Goal: Transaction & Acquisition: Download file/media

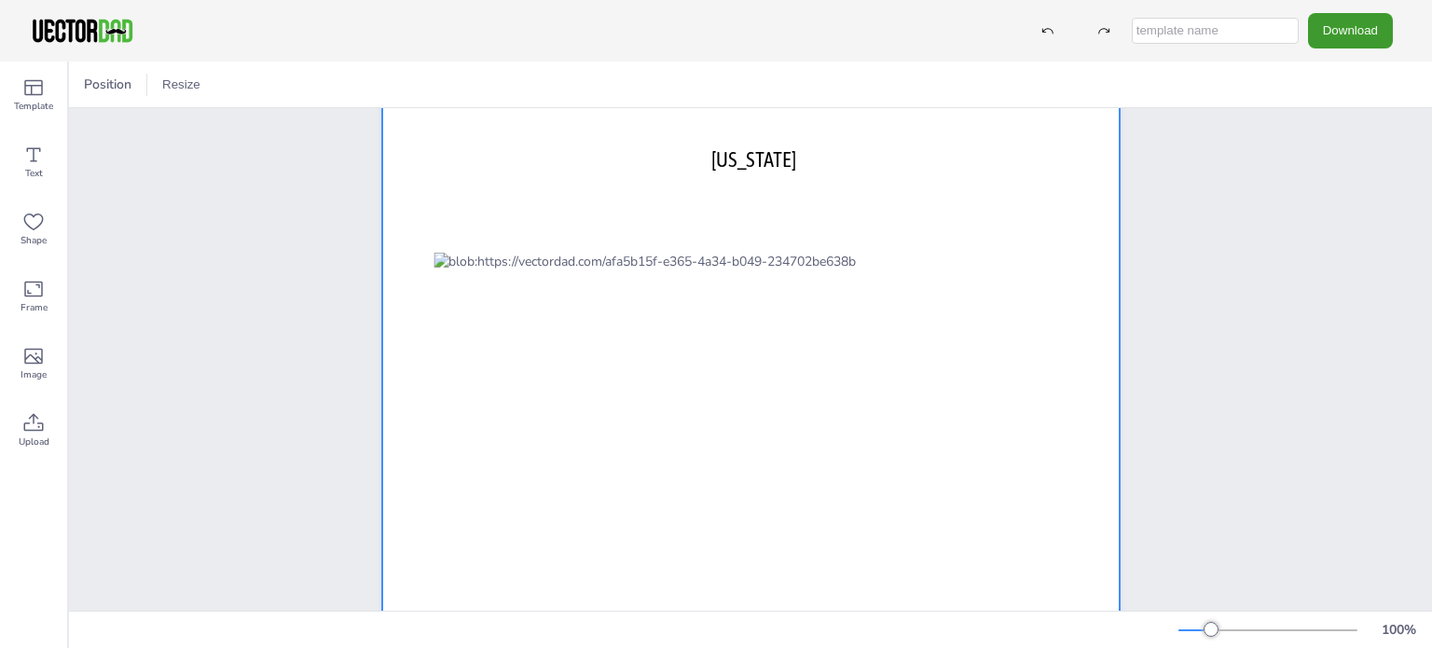
scroll to position [138, 0]
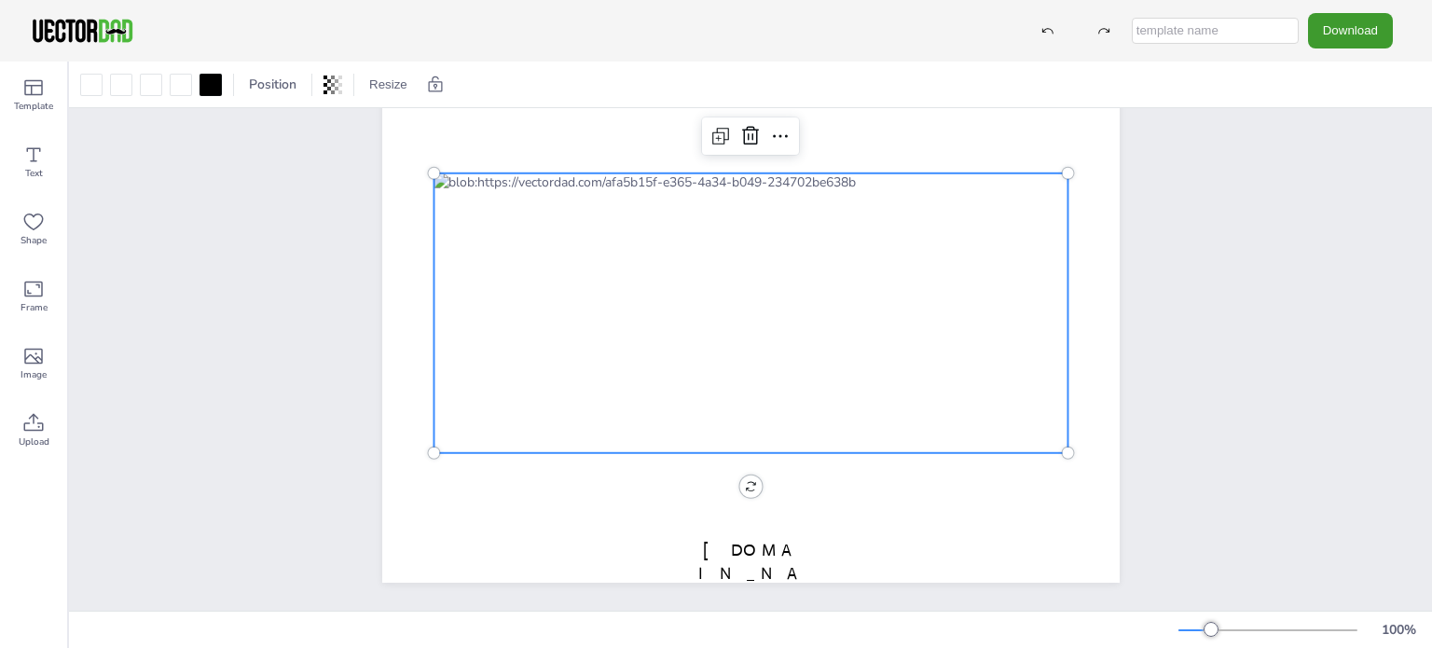
click at [802, 277] on div at bounding box center [750, 313] width 634 height 280
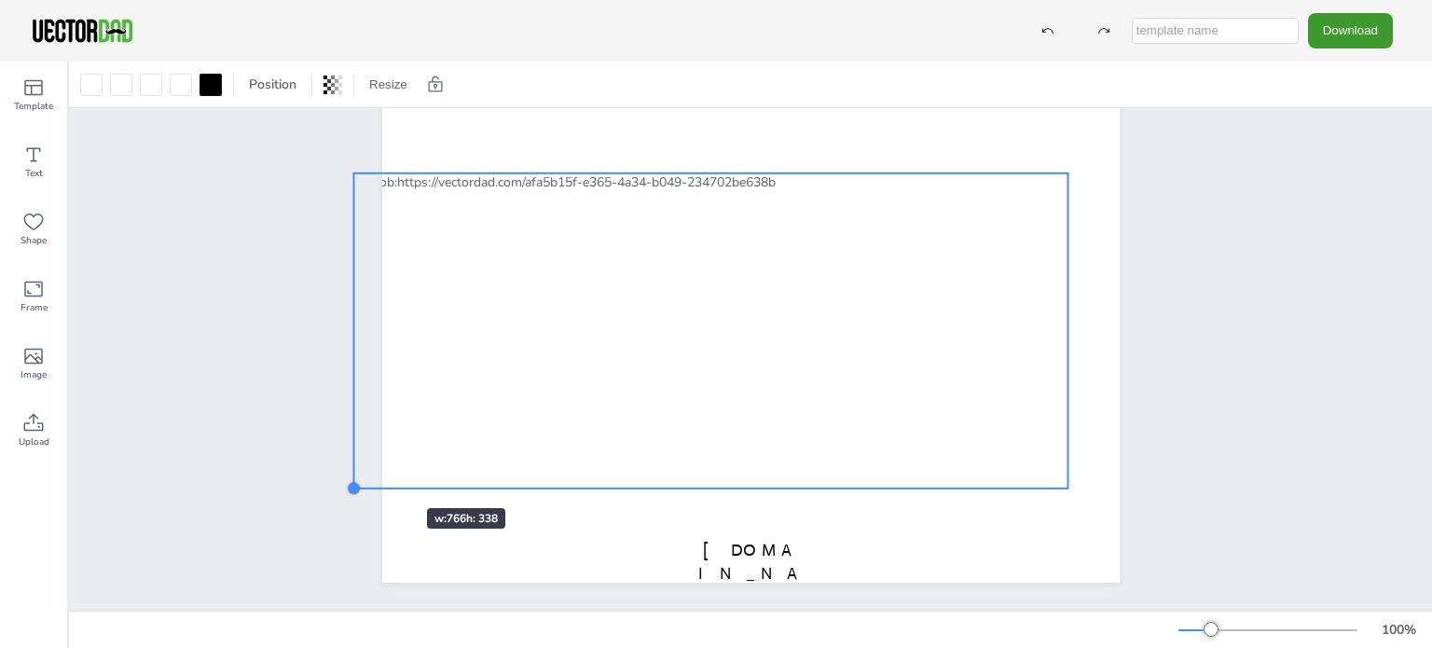
drag, startPoint x: 426, startPoint y: 439, endPoint x: 371, endPoint y: 475, distance: 65.4
click at [371, 475] on div "[US_STATE] [DOMAIN_NAME]" at bounding box center [750, 297] width 793 height 571
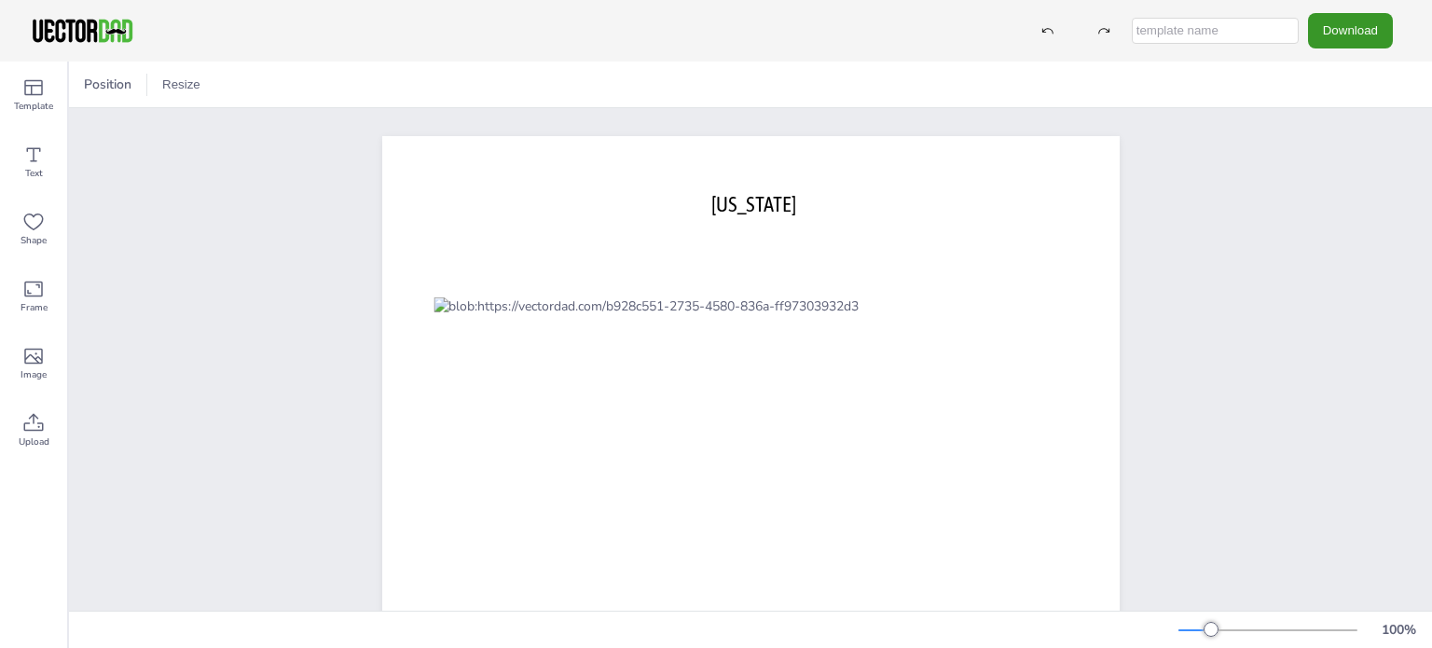
click at [1337, 32] on button "Download" at bounding box center [1350, 30] width 85 height 34
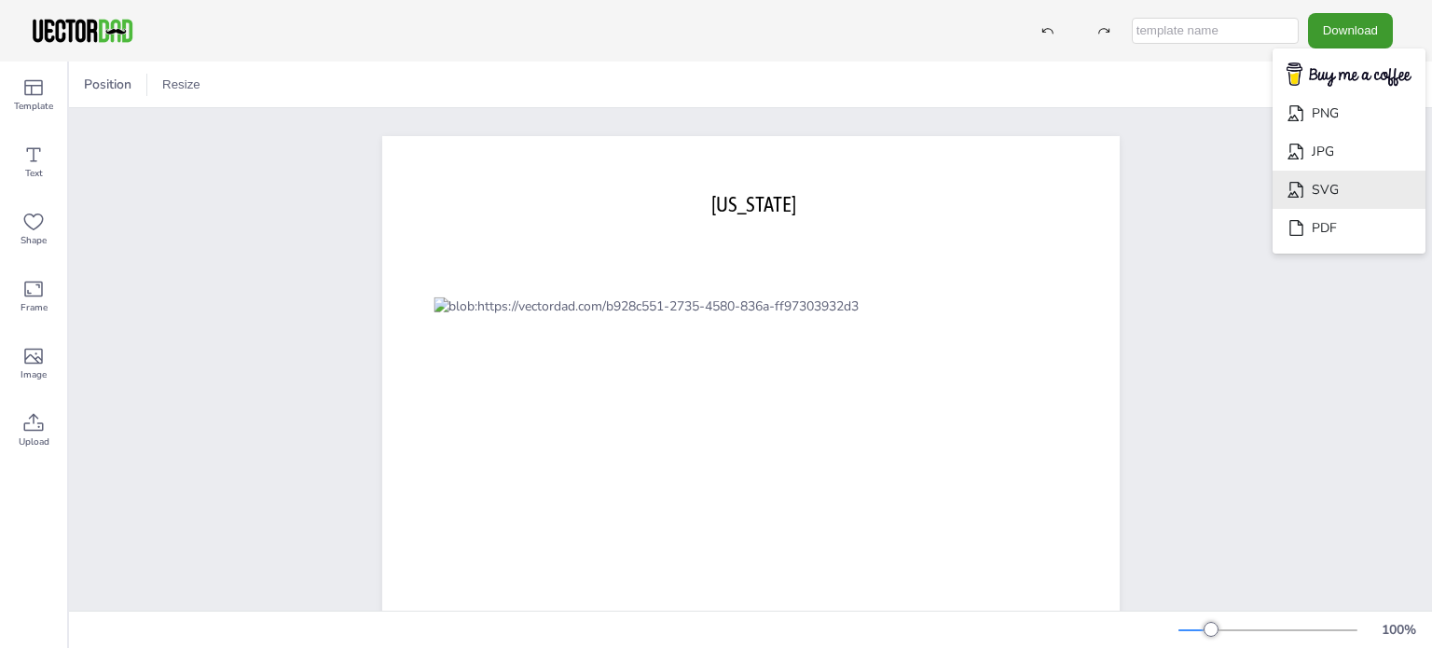
click at [1322, 186] on li "SVG" at bounding box center [1348, 190] width 153 height 38
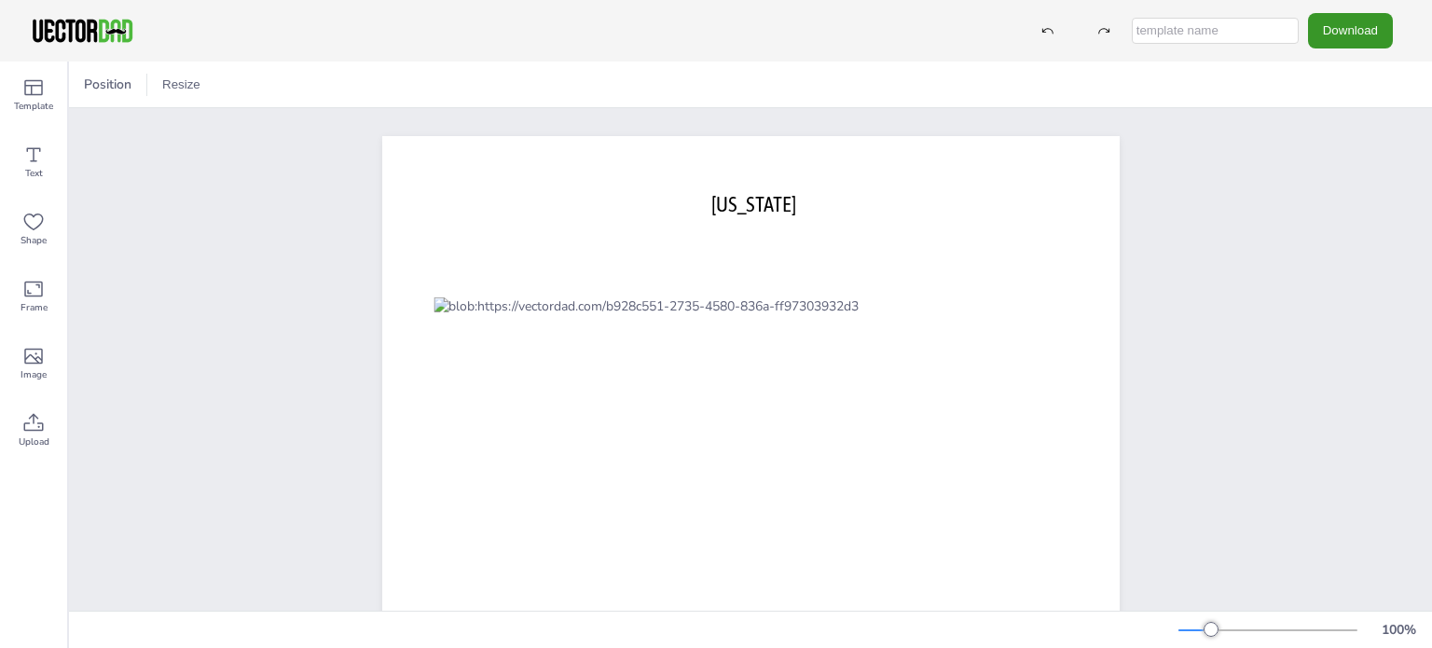
click at [1320, 33] on button "Download" at bounding box center [1350, 30] width 85 height 34
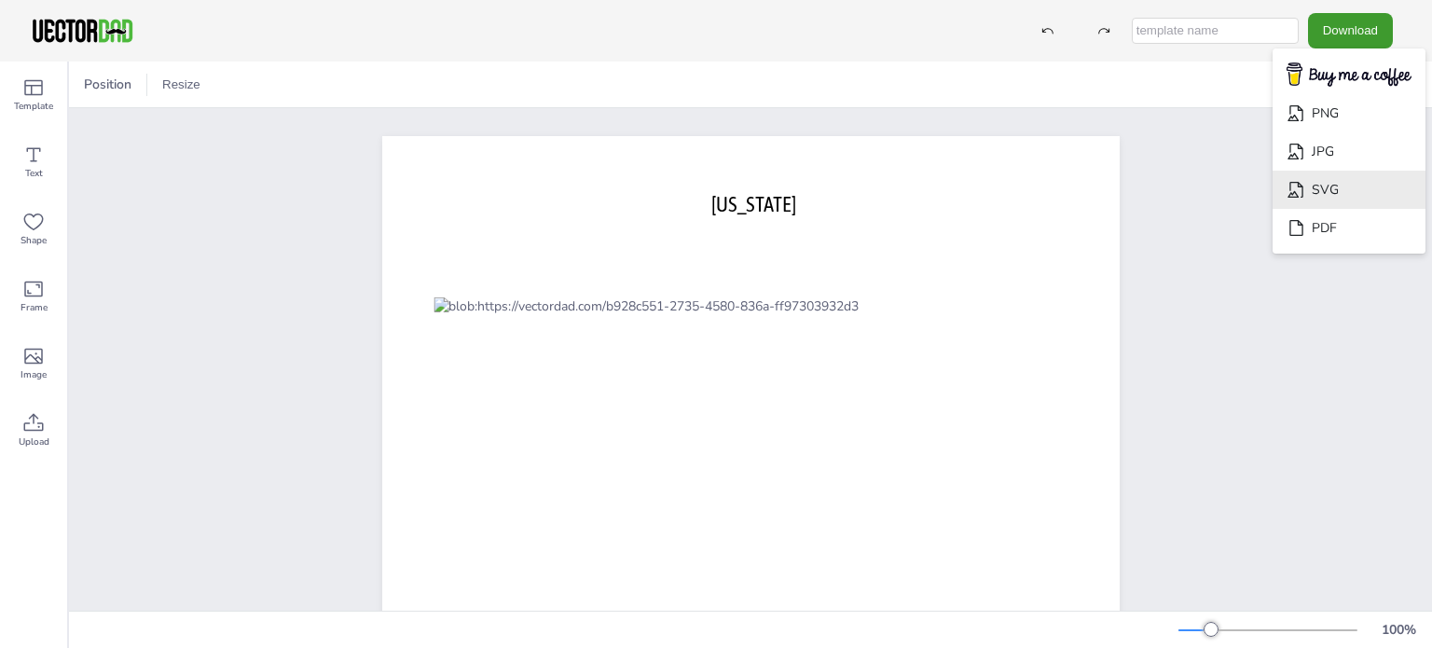
click at [1331, 195] on li "SVG" at bounding box center [1348, 190] width 153 height 38
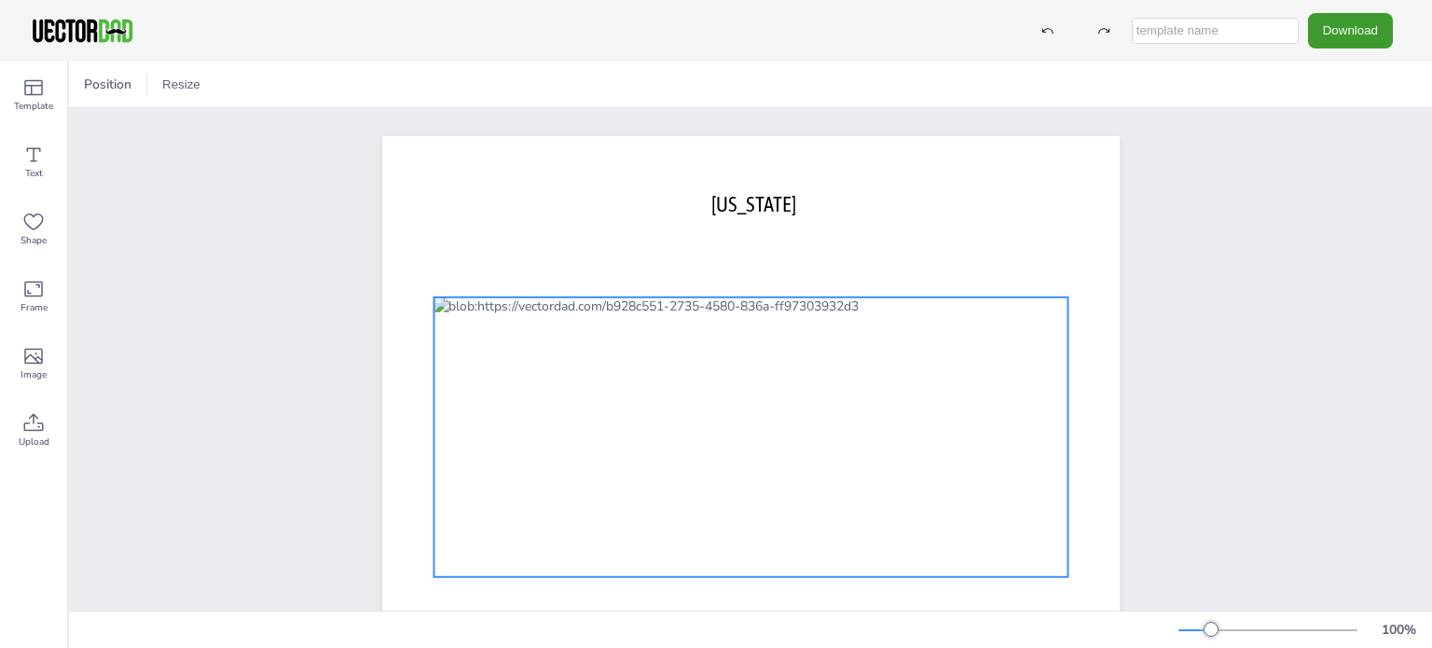
click at [794, 357] on div at bounding box center [750, 437] width 634 height 280
click at [775, 263] on icon at bounding box center [784, 260] width 22 height 22
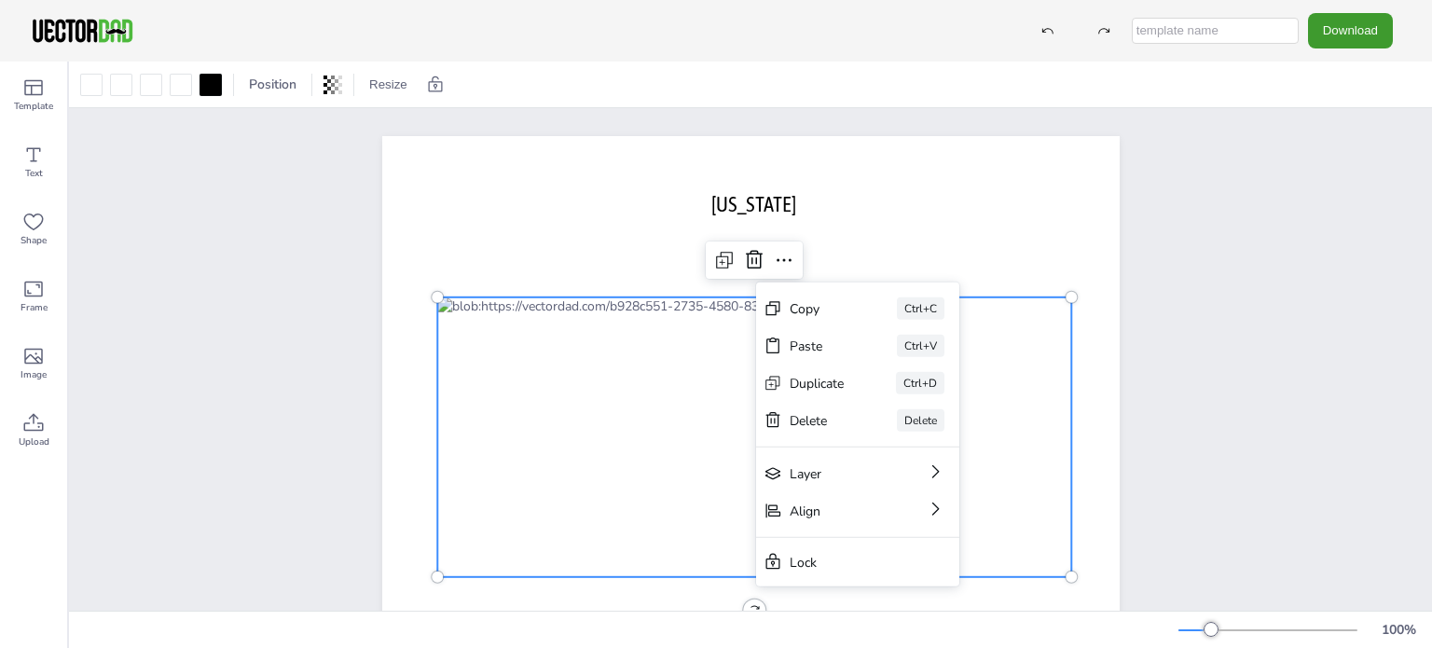
click at [332, 279] on div "[US_STATE] [DOMAIN_NAME]" at bounding box center [751, 421] width 898 height 626
